Goal: Navigation & Orientation: Understand site structure

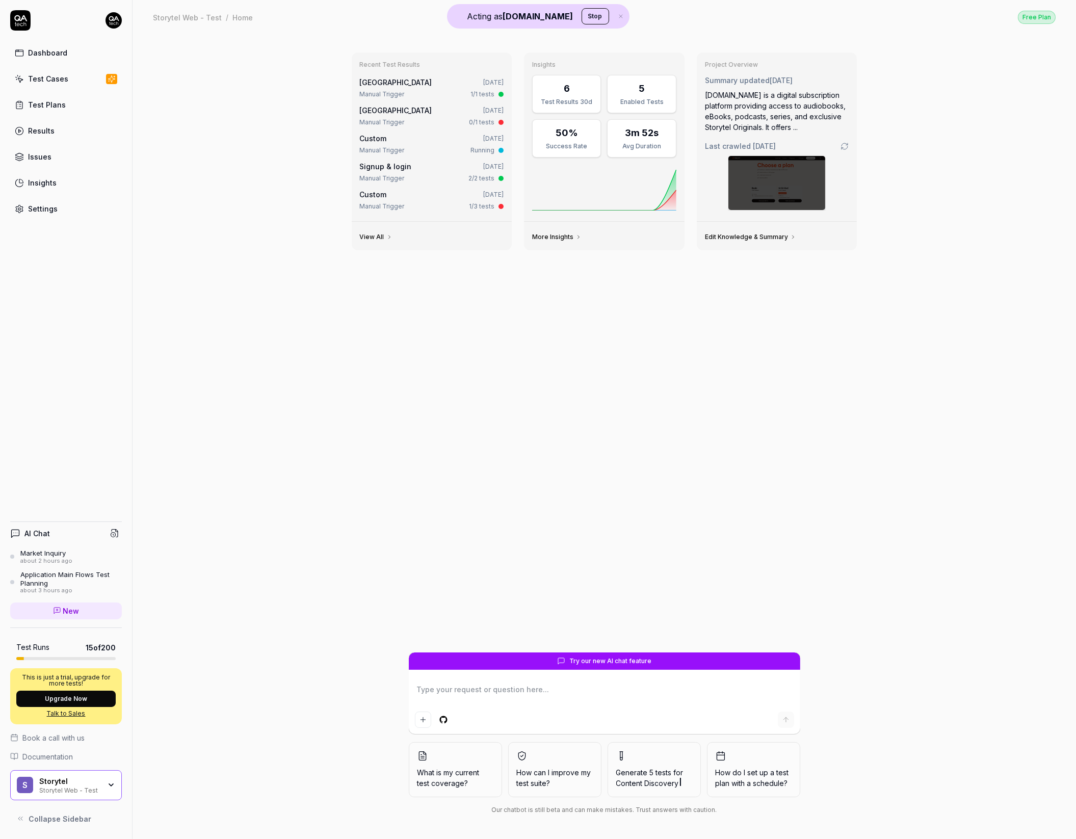
type textarea "*"
